Goal: Task Accomplishment & Management: Use online tool/utility

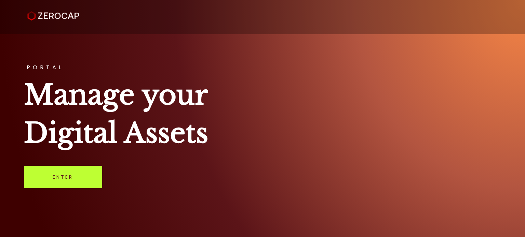
click at [71, 177] on link "Enter" at bounding box center [63, 177] width 78 height 23
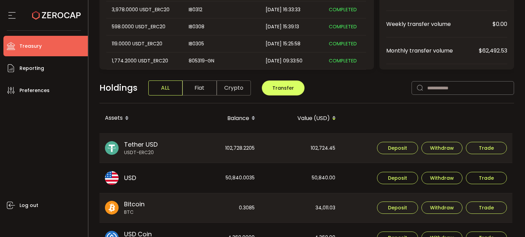
scroll to position [102, 0]
drag, startPoint x: 151, startPoint y: 178, endPoint x: 403, endPoint y: 158, distance: 252.4
click at [374, 167] on tr "USD USD 50,840.0035 50,840.00 Deposit Withdraw Trade" at bounding box center [305, 178] width 413 height 30
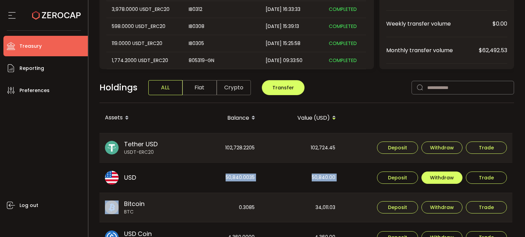
click at [439, 177] on span "Withdraw" at bounding box center [442, 178] width 24 height 5
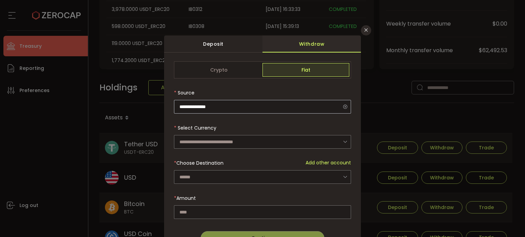
click at [345, 106] on icon "dialog" at bounding box center [344, 107] width 9 height 14
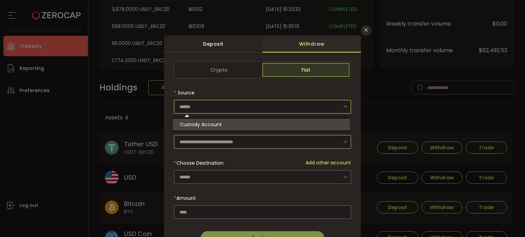
click at [342, 139] on icon "dialog" at bounding box center [344, 142] width 9 height 14
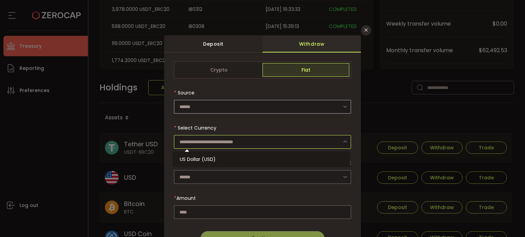
click at [342, 139] on icon "dialog" at bounding box center [344, 142] width 9 height 14
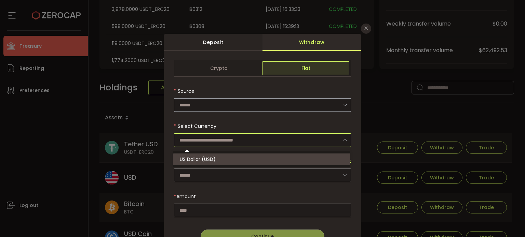
scroll to position [0, 0]
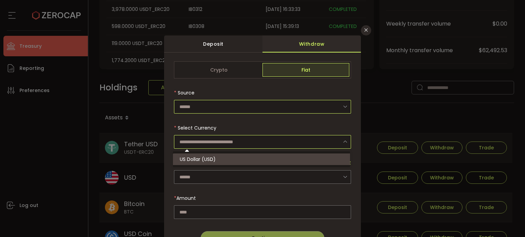
click at [212, 102] on input "dialog" at bounding box center [262, 107] width 177 height 14
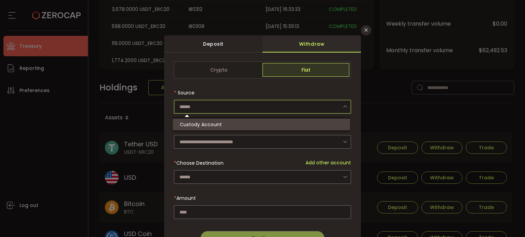
click at [208, 123] on span "Custody Account" at bounding box center [201, 124] width 42 height 7
type input "**********"
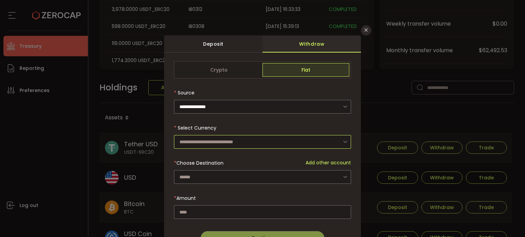
click at [249, 143] on input "dialog" at bounding box center [262, 142] width 177 height 14
click at [205, 161] on span "US Dollar (USD)" at bounding box center [198, 159] width 36 height 7
type input "**********"
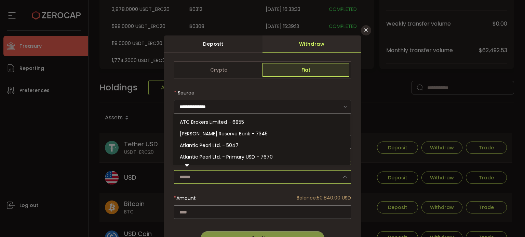
click at [209, 173] on input "dialog" at bounding box center [262, 177] width 177 height 14
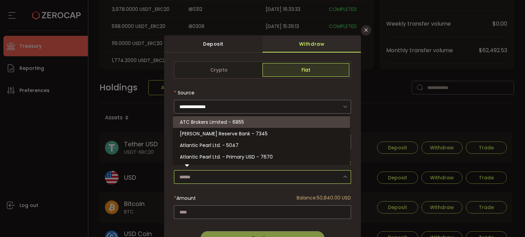
click at [213, 121] on span "ATC Brokers Limited - 6855" at bounding box center [212, 122] width 64 height 7
type input "**********"
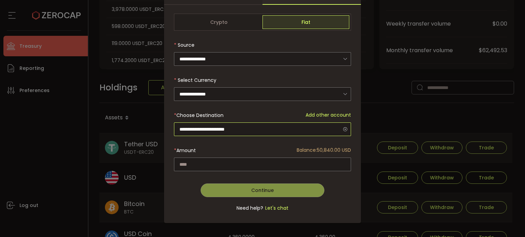
scroll to position [49, 0]
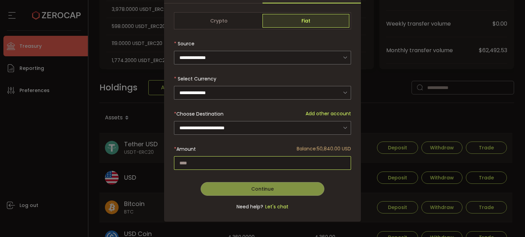
click at [207, 160] on input "dialog" at bounding box center [262, 163] width 177 height 14
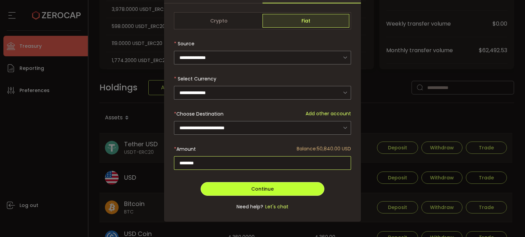
type input "********"
click at [266, 188] on span "Continue" at bounding box center [262, 189] width 23 height 7
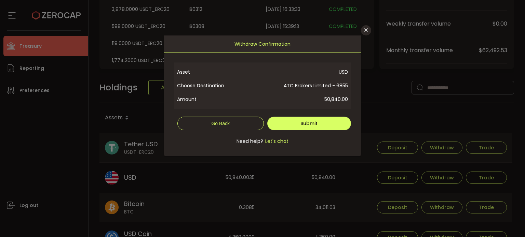
scroll to position [0, 0]
click at [314, 121] on span "Submit" at bounding box center [308, 123] width 17 height 7
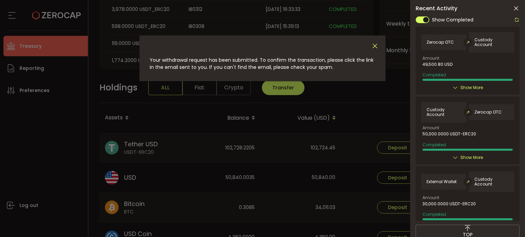
click at [375, 48] on icon "Close" at bounding box center [375, 46] width 8 height 8
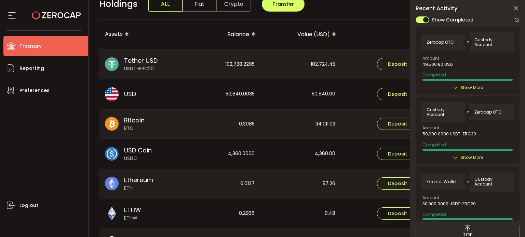
scroll to position [205, 0]
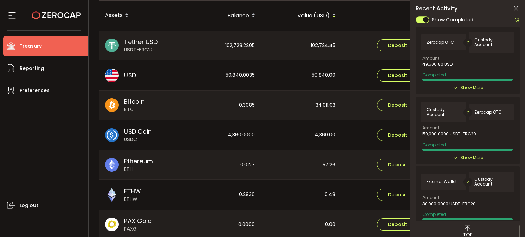
click at [515, 9] on icon at bounding box center [515, 8] width 7 height 7
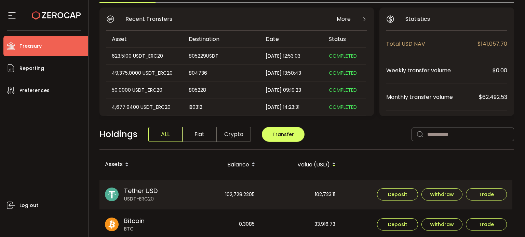
scroll to position [54, 0]
